Goal: Task Accomplishment & Management: Use online tool/utility

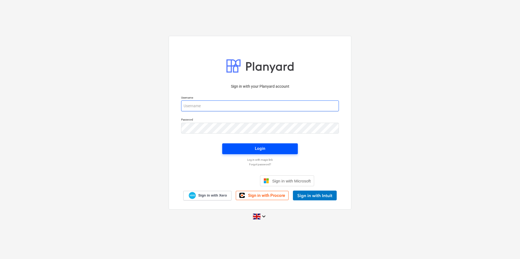
type input "[PERSON_NAME][EMAIL_ADDRESS][PERSON_NAME][DOMAIN_NAME]"
click at [248, 148] on span "Login" at bounding box center [260, 148] width 63 height 7
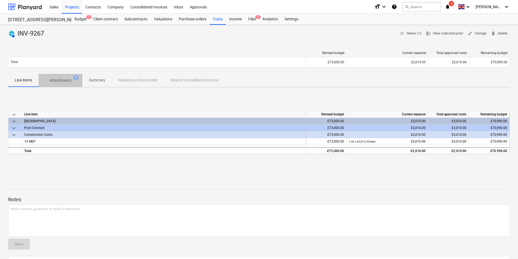
click at [69, 84] on span "Attachments 1" at bounding box center [61, 81] width 44 height 10
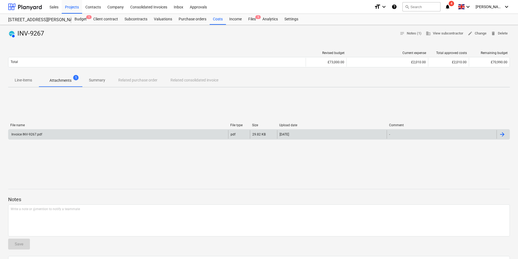
click at [102, 133] on div "Invoice INV-9267.pdf" at bounding box center [118, 134] width 220 height 9
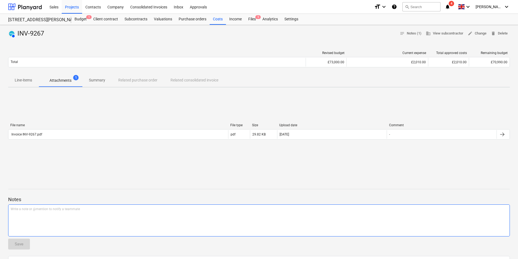
click at [133, 218] on div "Write a note or @mention to notify a teammate [PERSON_NAME]" at bounding box center [259, 221] width 502 height 32
drag, startPoint x: 128, startPoint y: 221, endPoint x: 166, endPoint y: 213, distance: 39.2
click at [128, 221] on div "Write a note or @mention to notify a teammate [PERSON_NAME]" at bounding box center [259, 221] width 502 height 32
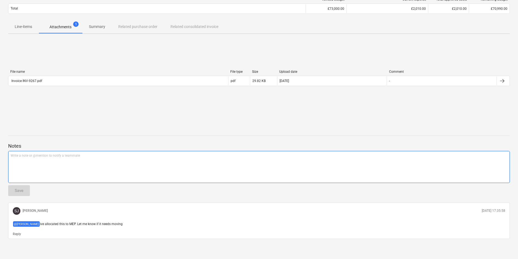
scroll to position [55, 0]
click at [183, 159] on div "Write a note or @mention to notify a teammate [PERSON_NAME]" at bounding box center [259, 166] width 502 height 32
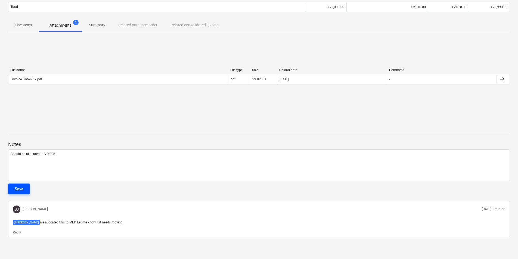
click at [24, 185] on button "Save" at bounding box center [19, 189] width 22 height 11
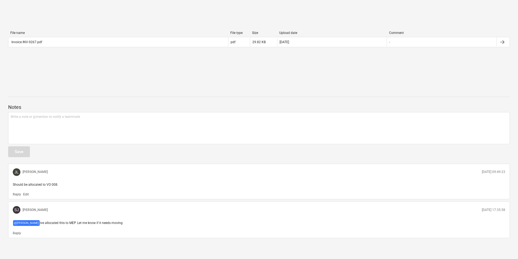
scroll to position [93, 0]
